Goal: Task Accomplishment & Management: Manage account settings

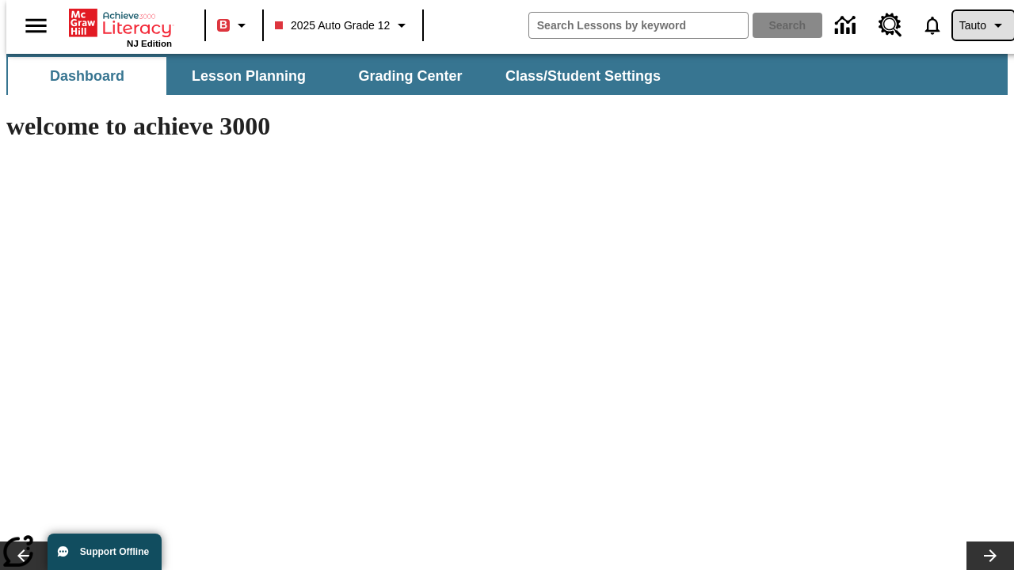
click at [975, 25] on span "Tauto" at bounding box center [972, 25] width 27 height 17
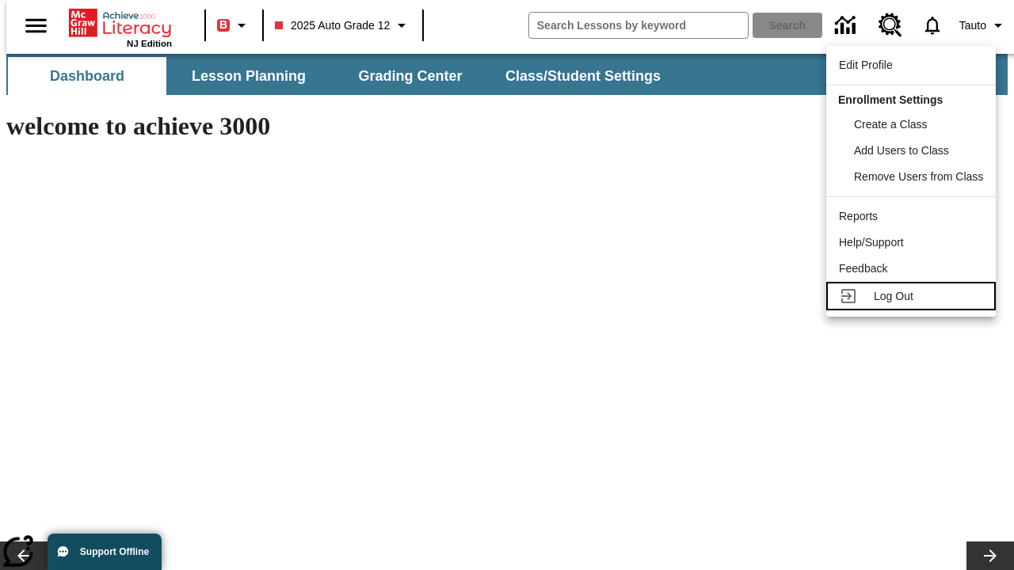
click at [913, 296] on span "Log Out" at bounding box center [894, 296] width 40 height 13
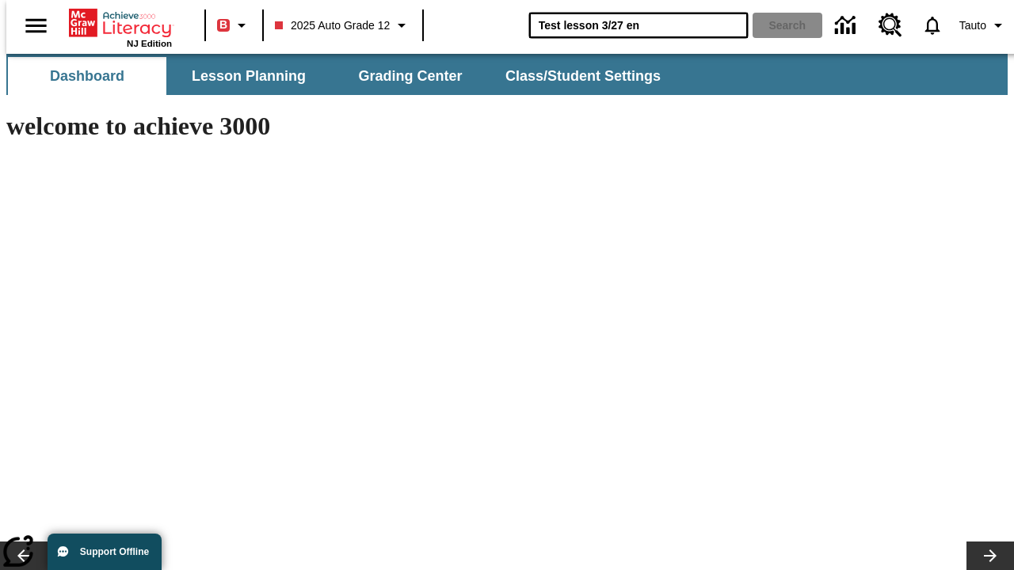
type input "Test lesson 3/27 en"
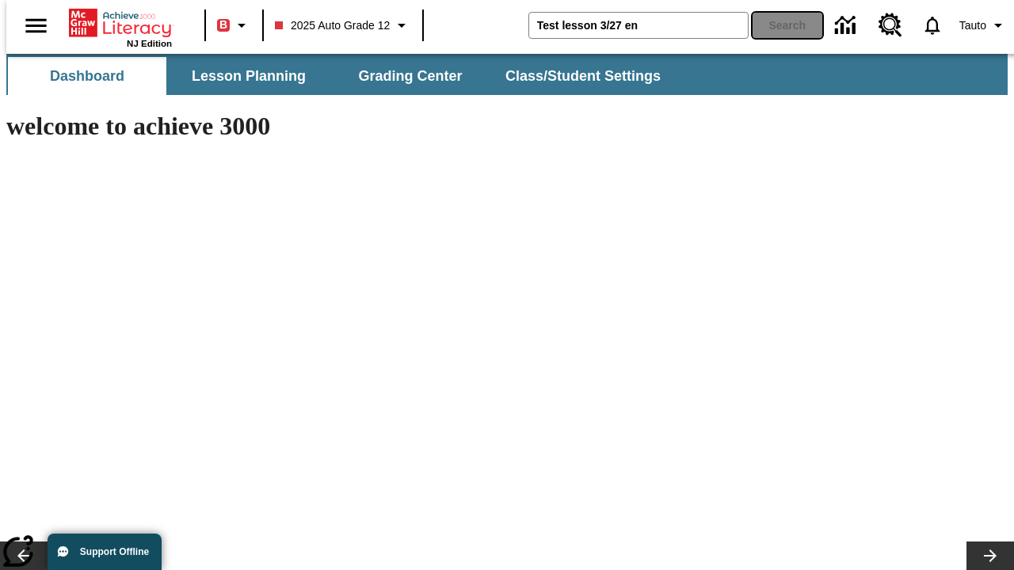
click at [778, 25] on button "Search" at bounding box center [787, 25] width 70 height 25
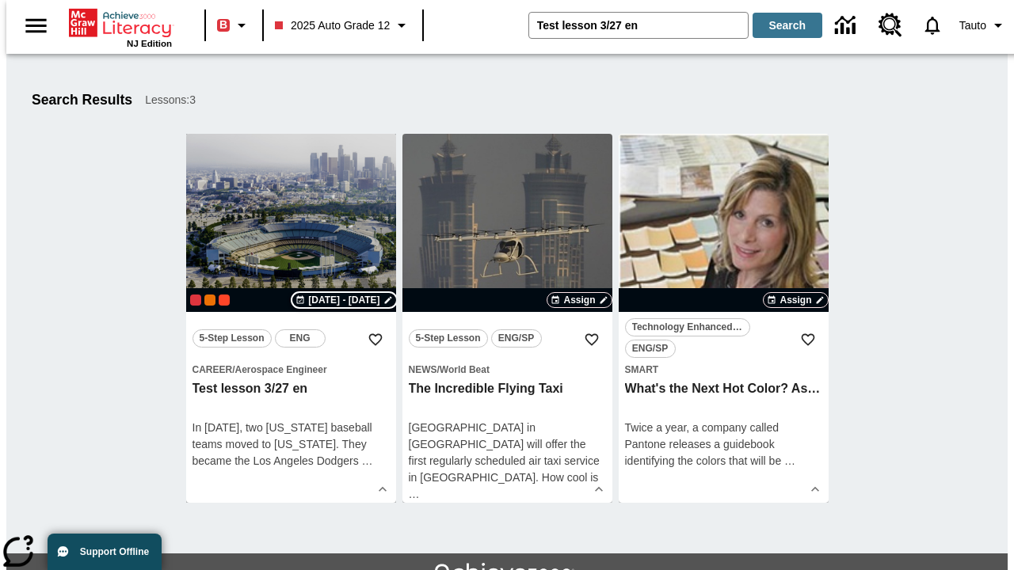
click at [344, 300] on span "[DATE] - [DATE]" at bounding box center [343, 300] width 71 height 14
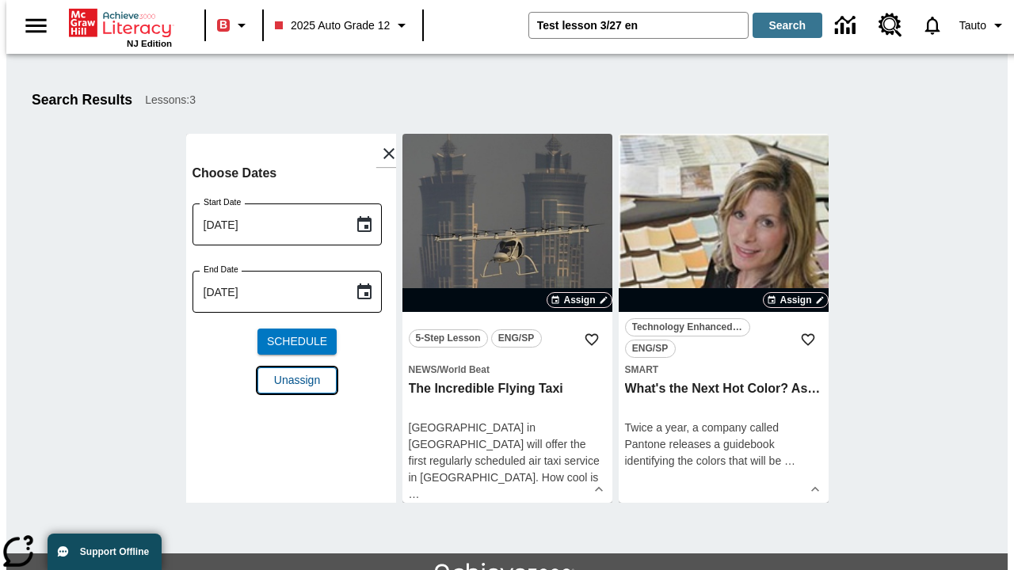
click at [291, 372] on span "Unassign" at bounding box center [297, 380] width 46 height 17
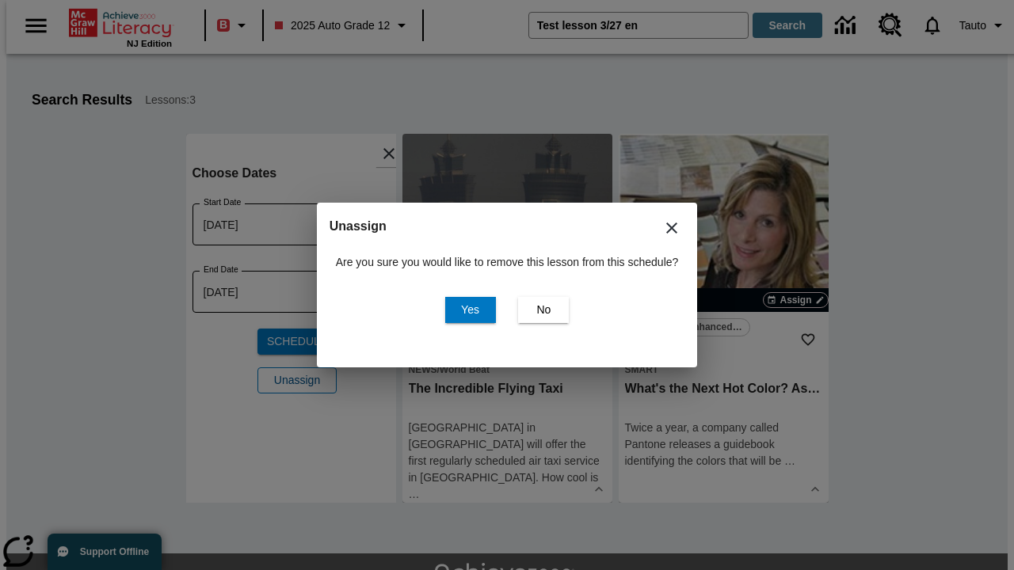
scroll to position [86, 0]
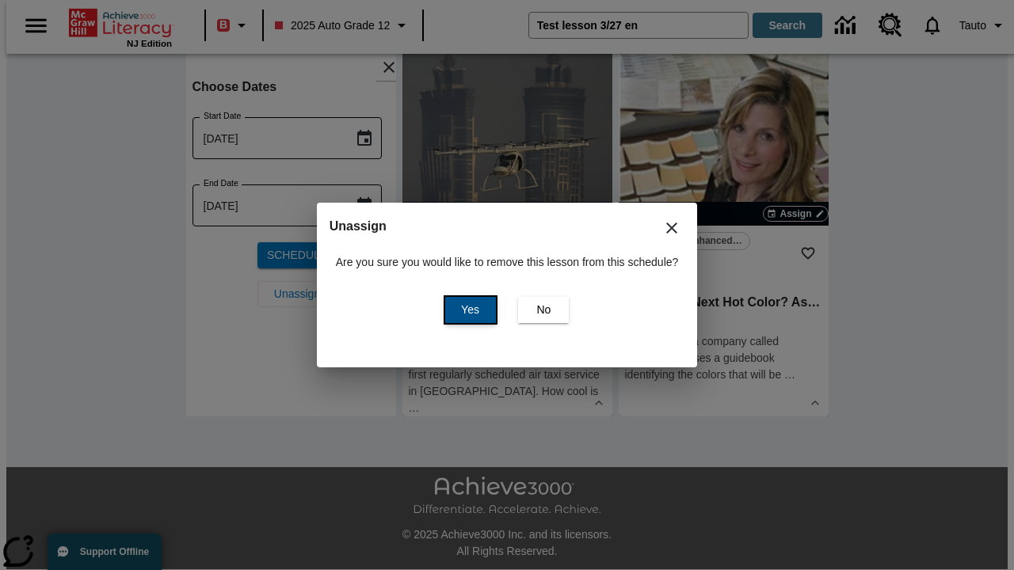
click at [467, 310] on span "Yes" at bounding box center [470, 310] width 18 height 17
